Goal: Task Accomplishment & Management: Use online tool/utility

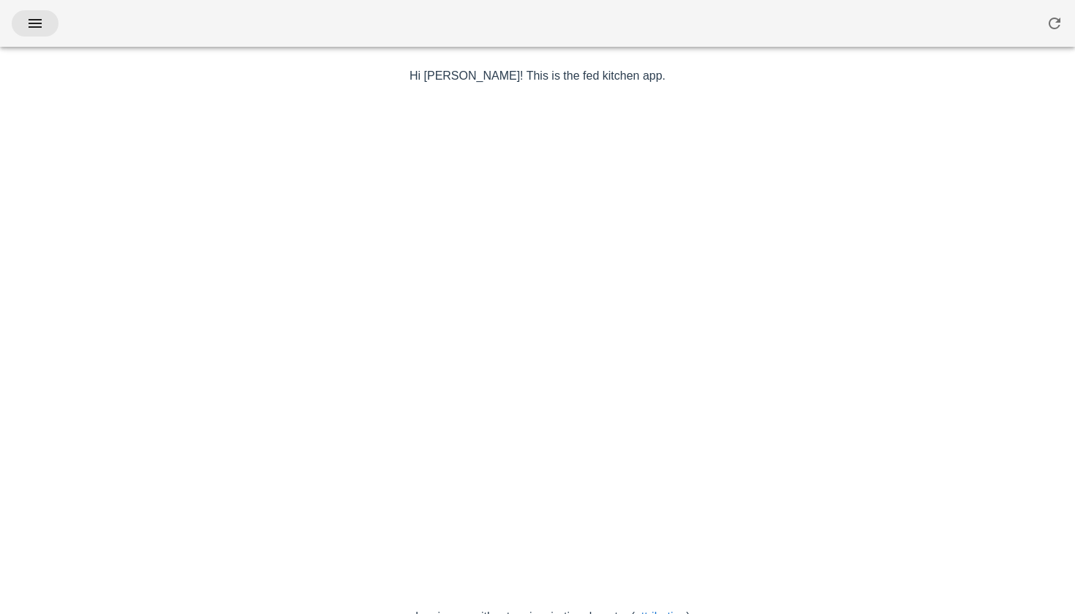
click at [29, 18] on icon "button" at bounding box center [35, 24] width 18 height 18
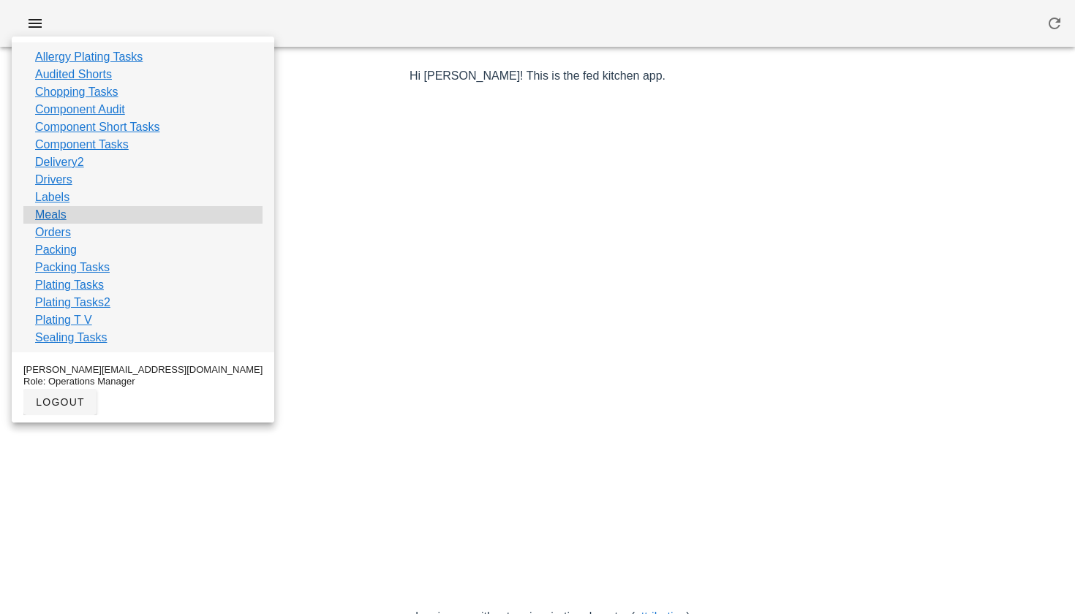
click at [41, 208] on link "Meals" at bounding box center [50, 215] width 31 height 18
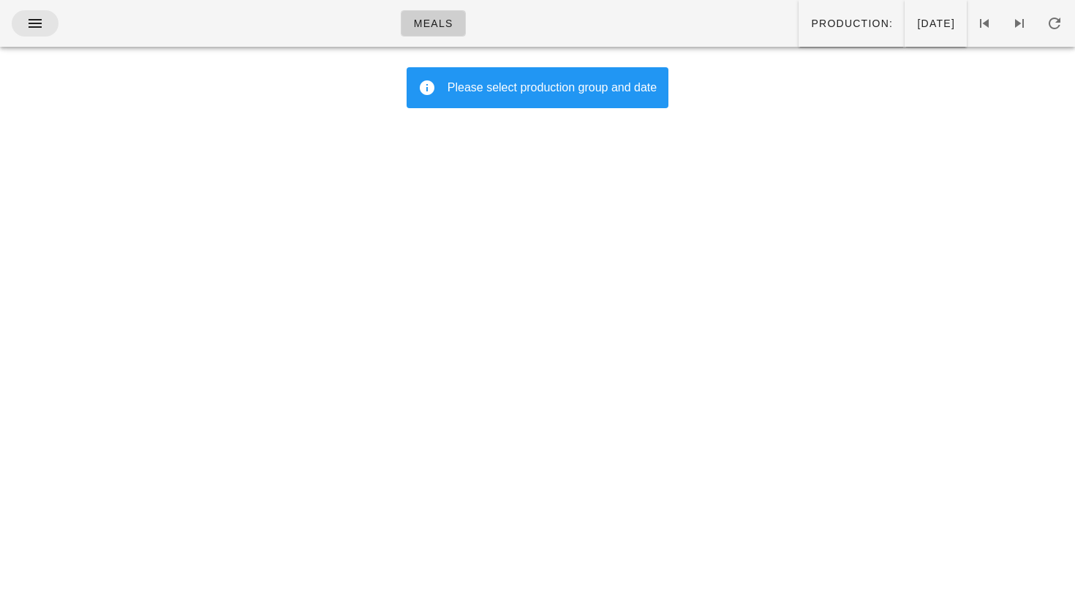
click at [22, 15] on button "button" at bounding box center [35, 23] width 47 height 26
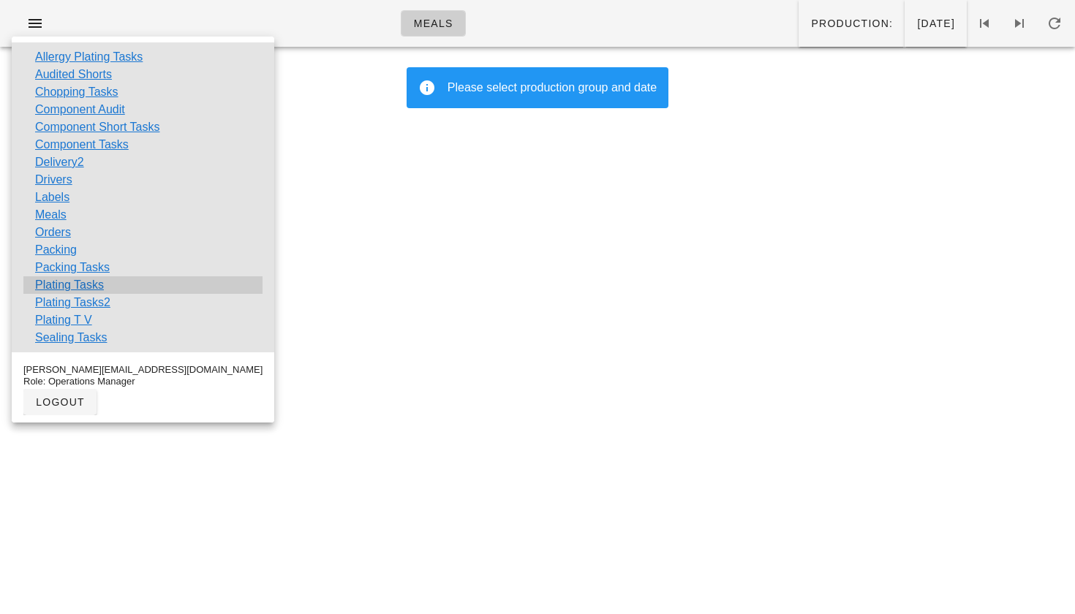
click at [83, 289] on link "Plating Tasks" at bounding box center [69, 285] width 69 height 18
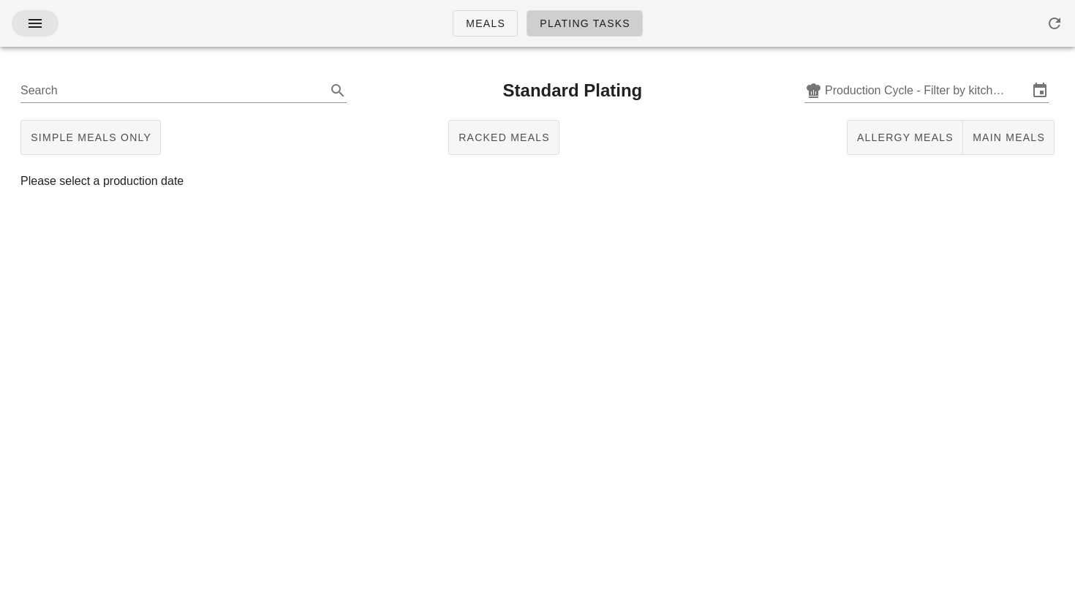
click at [42, 31] on icon "button" at bounding box center [35, 24] width 18 height 18
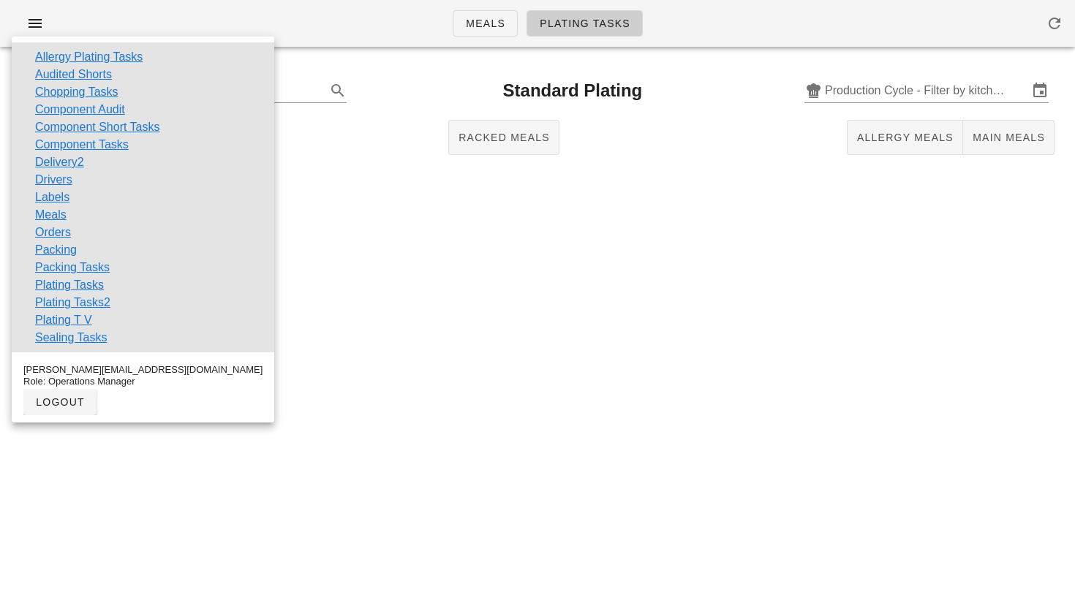
click at [328, 211] on div "Search Standard Plating Production Cycle - Filter by kitchen production schedul…" at bounding box center [537, 141] width 1075 height 164
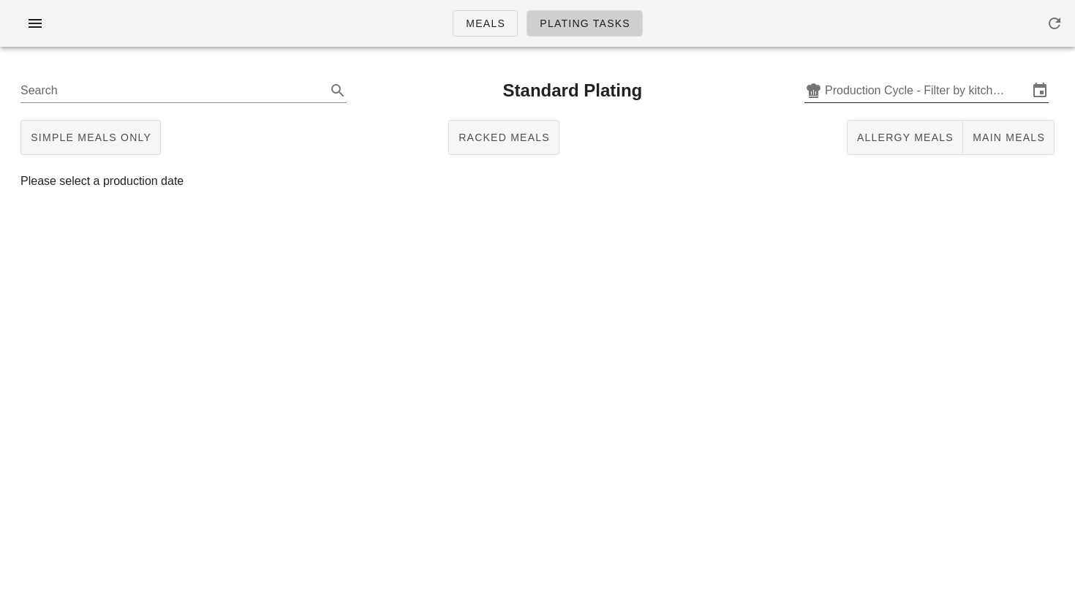
click at [878, 86] on input "Production Cycle - Filter by kitchen production schedules" at bounding box center [926, 90] width 203 height 23
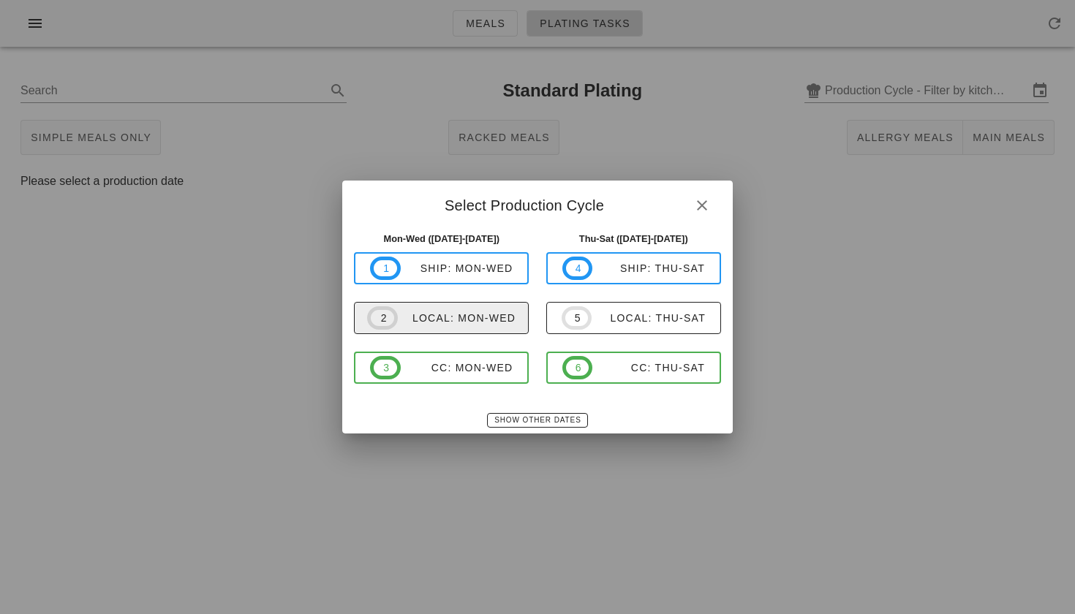
click at [456, 323] on div "local: Mon-Wed" at bounding box center [457, 318] width 118 height 12
type input "local: Mon-Wed ([DATE]-[DATE])"
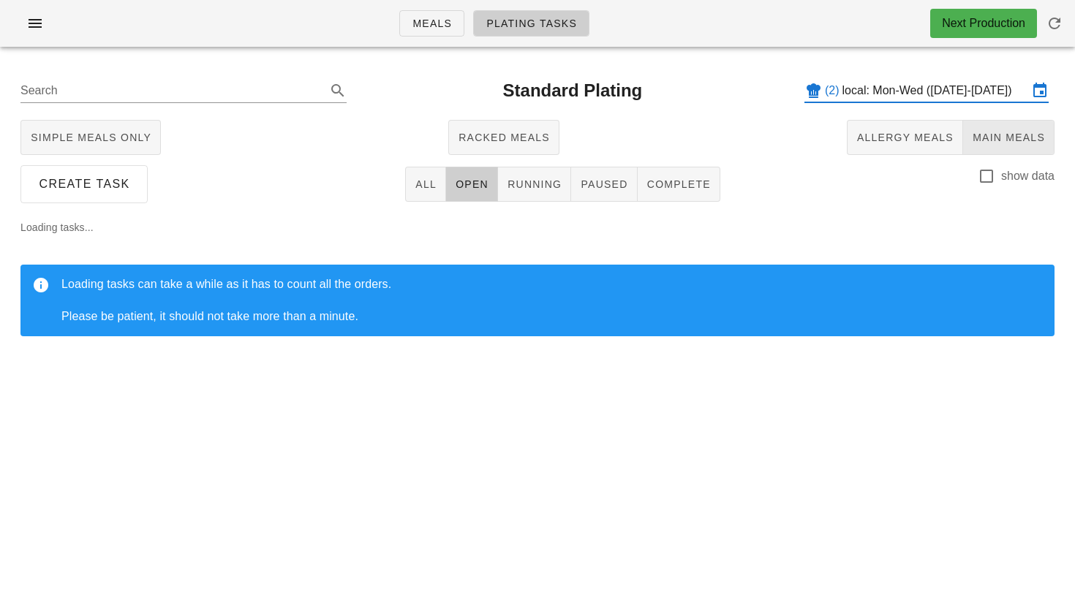
click at [995, 145] on button "Main Meals" at bounding box center [1008, 137] width 91 height 35
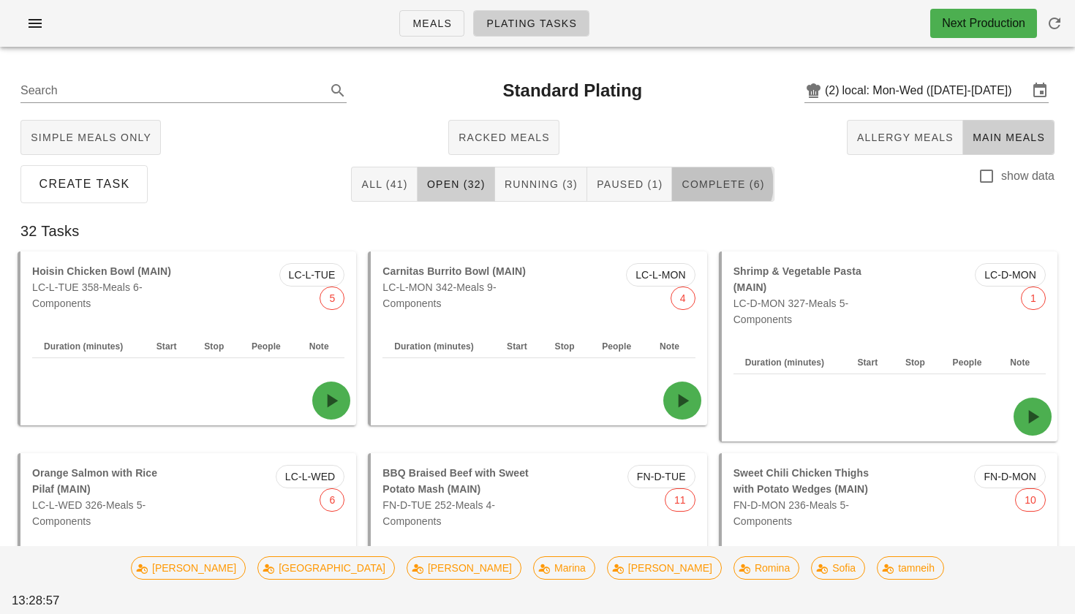
click at [712, 187] on span "Complete (6)" at bounding box center [722, 184] width 83 height 12
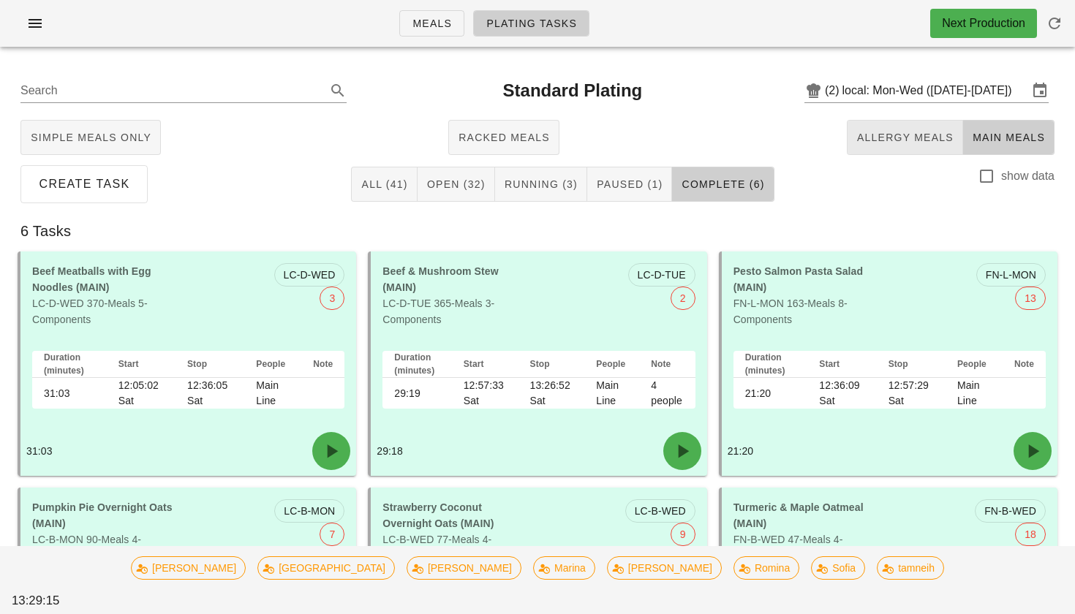
click at [927, 137] on span "Allergy Meals" at bounding box center [904, 138] width 97 height 12
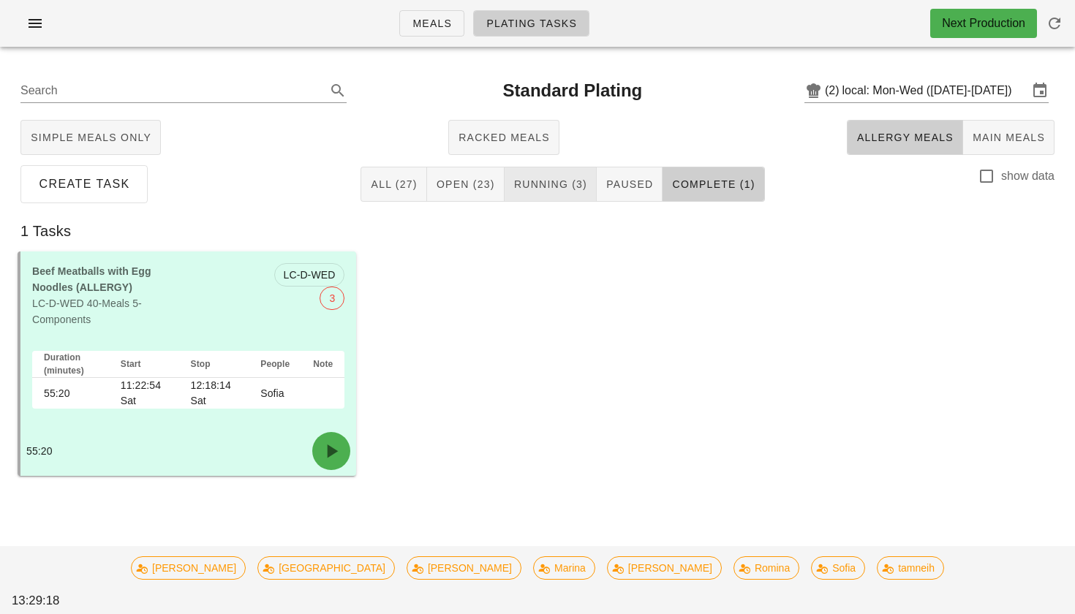
click at [560, 184] on span "Running (3)" at bounding box center [550, 184] width 74 height 12
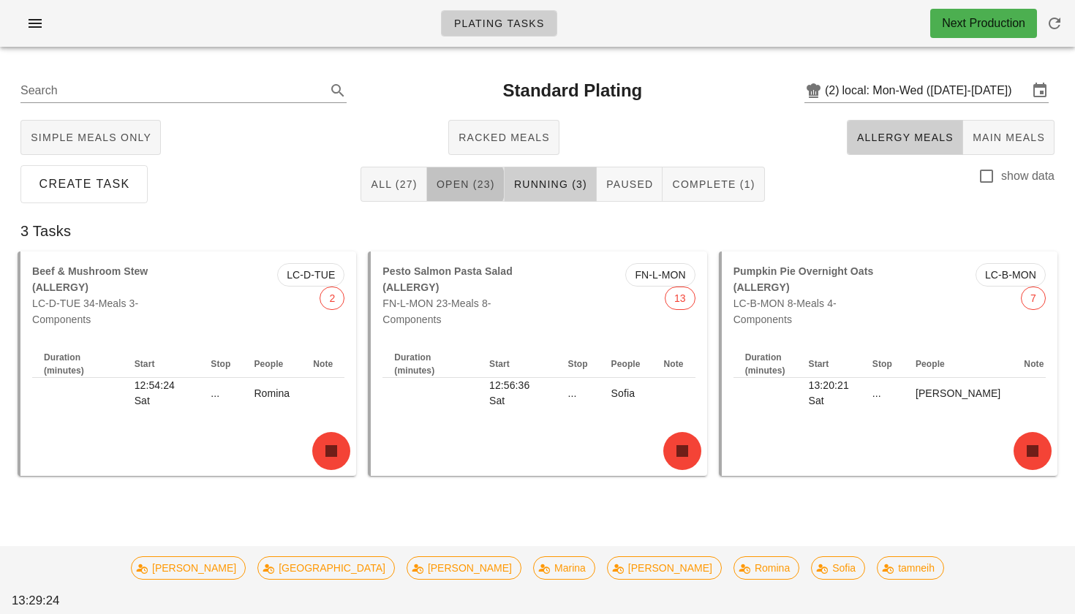
click at [491, 192] on button "Open (23)" at bounding box center [466, 184] width 78 height 35
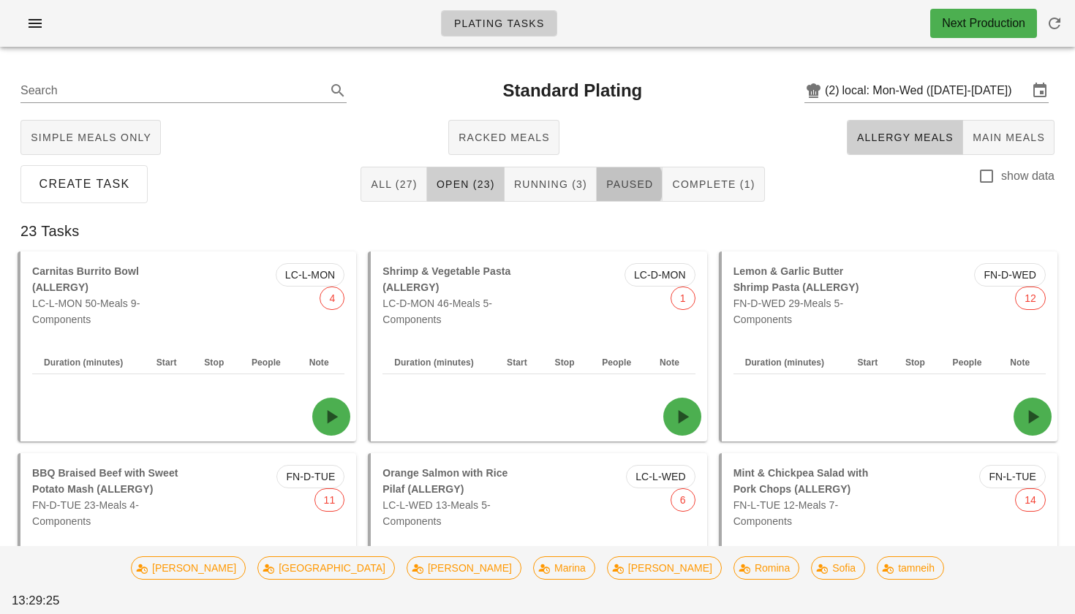
click at [615, 192] on button "Paused" at bounding box center [630, 184] width 66 height 35
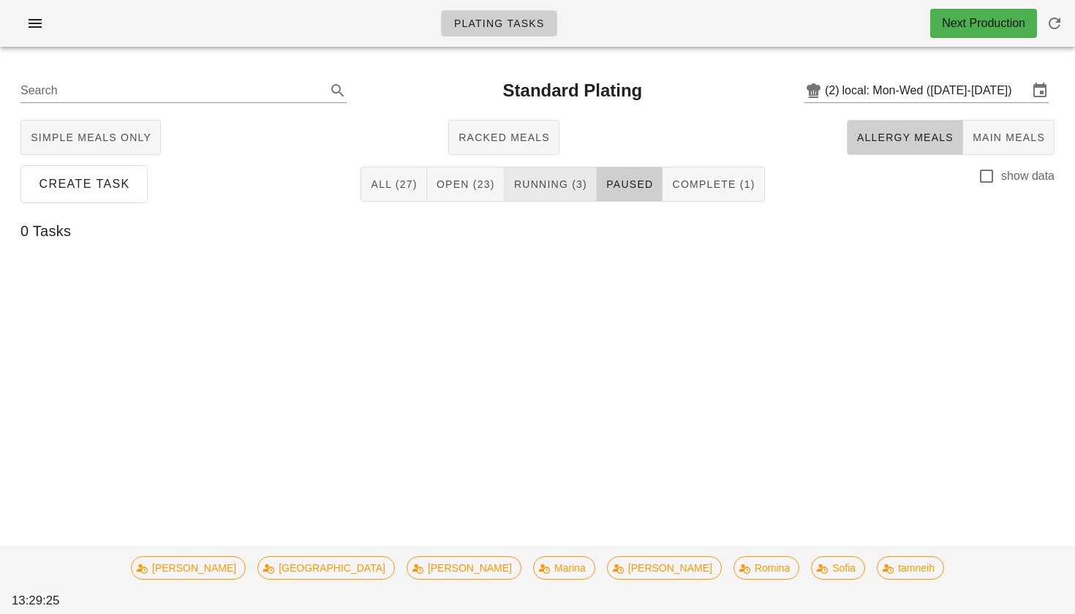
click at [566, 193] on button "Running (3)" at bounding box center [551, 184] width 92 height 35
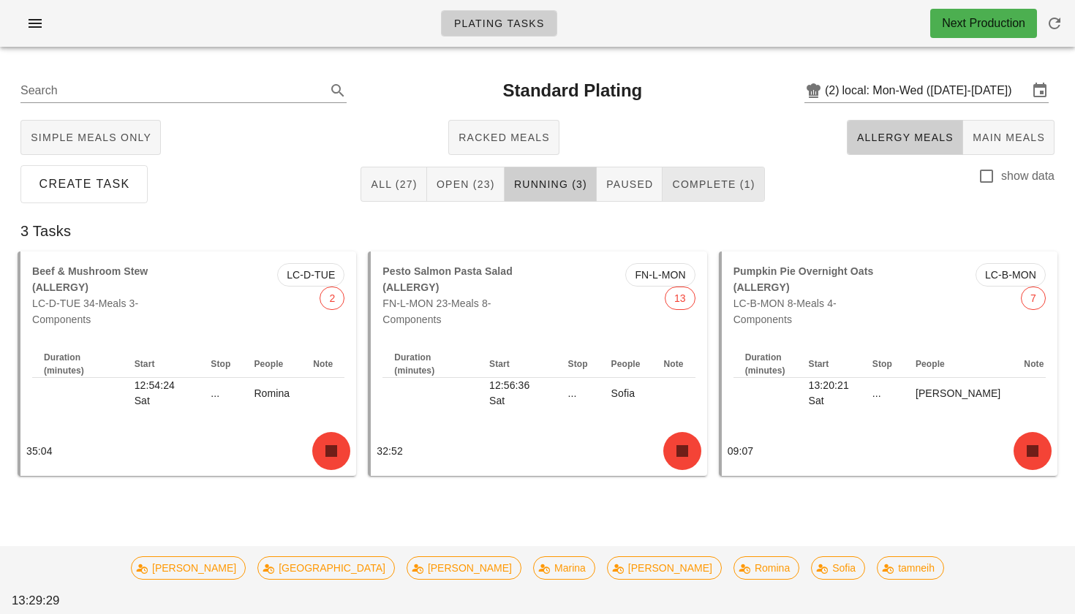
click at [694, 181] on span "Complete (1)" at bounding box center [712, 184] width 83 height 12
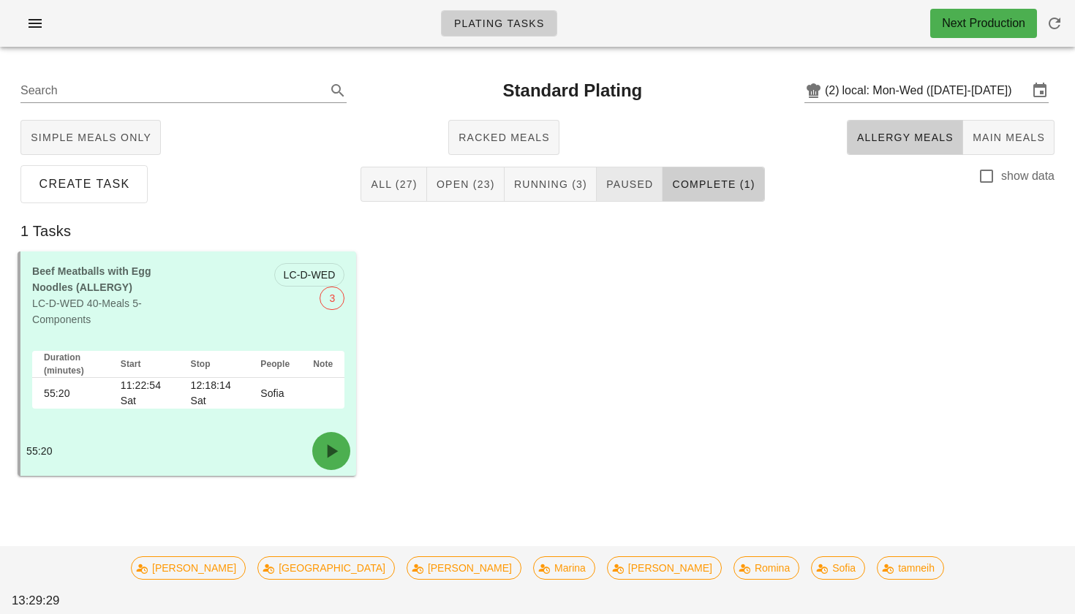
click at [638, 188] on span "Paused" at bounding box center [630, 184] width 48 height 12
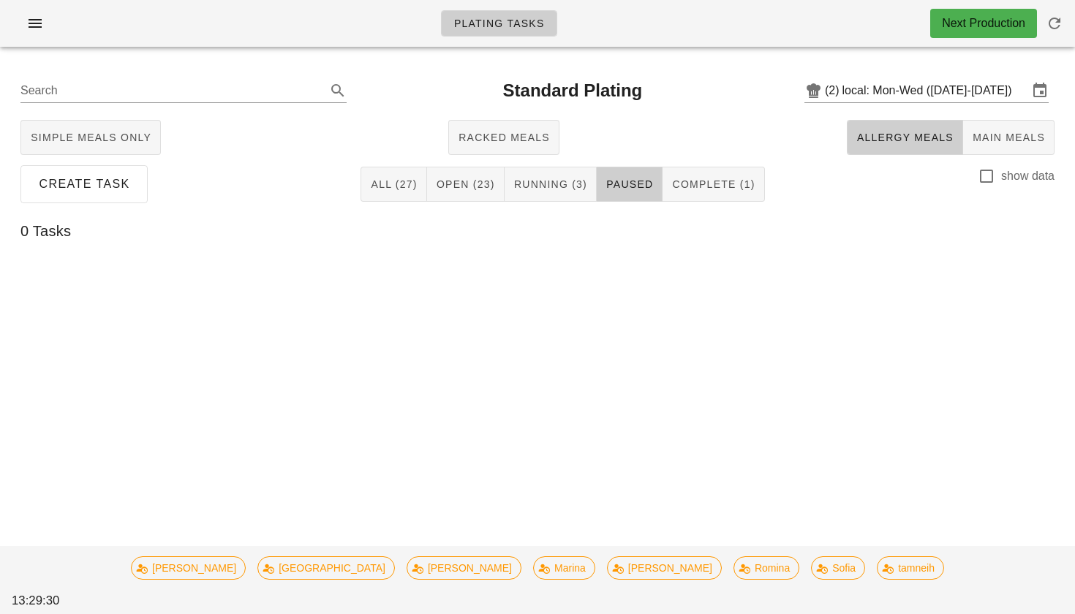
click at [568, 206] on div "Create Task All (27) Open (23) Running (3) Paused Complete (1) show data" at bounding box center [537, 184] width 1057 height 47
click at [559, 193] on button "Running (3)" at bounding box center [551, 184] width 92 height 35
